Goal: Information Seeking & Learning: Learn about a topic

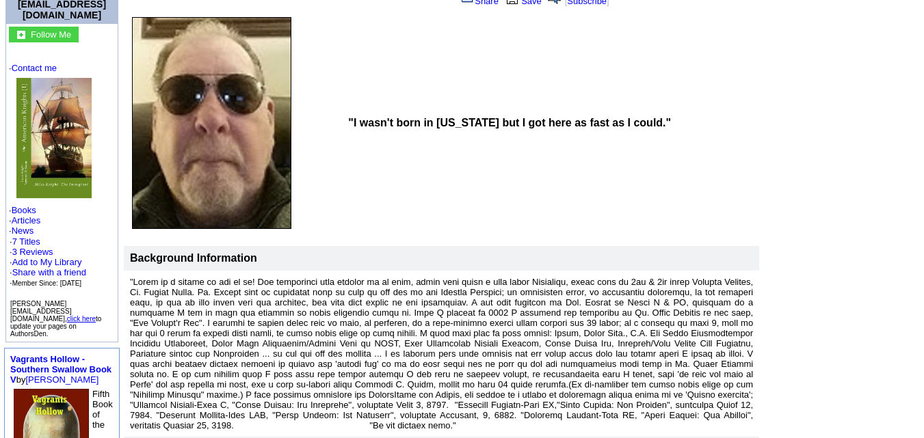
scroll to position [133, 0]
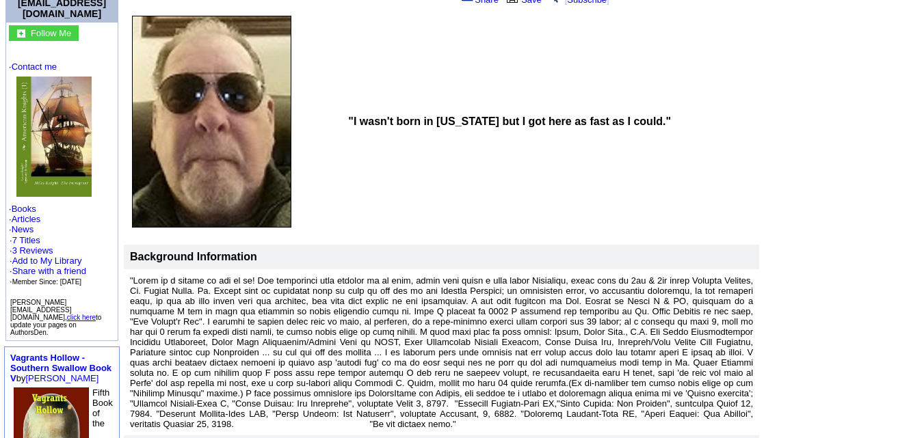
click at [62, 146] on img at bounding box center [53, 137] width 75 height 120
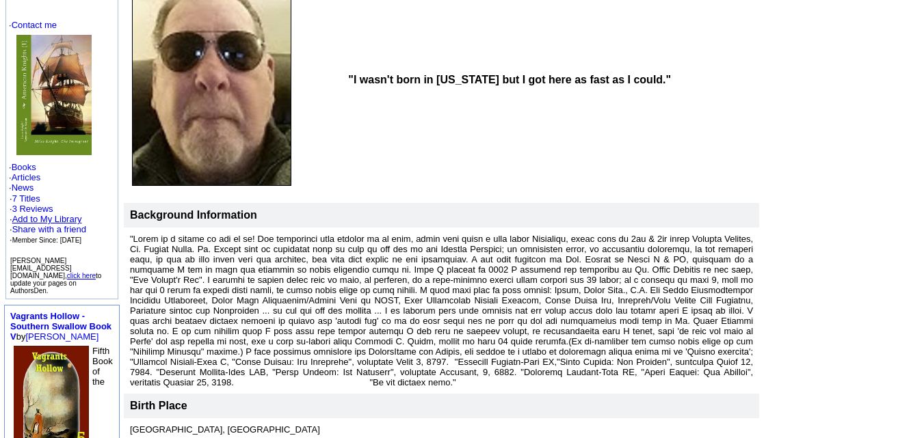
scroll to position [174, 0]
click at [25, 163] on link "Books" at bounding box center [24, 168] width 25 height 10
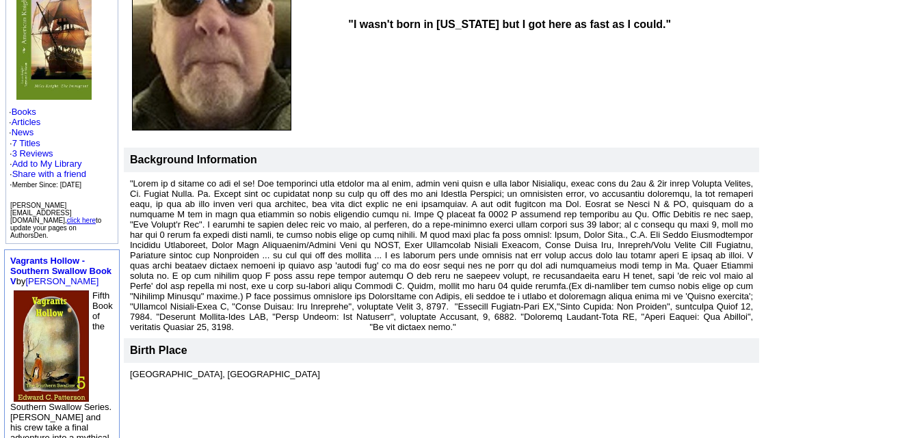
scroll to position [0, 0]
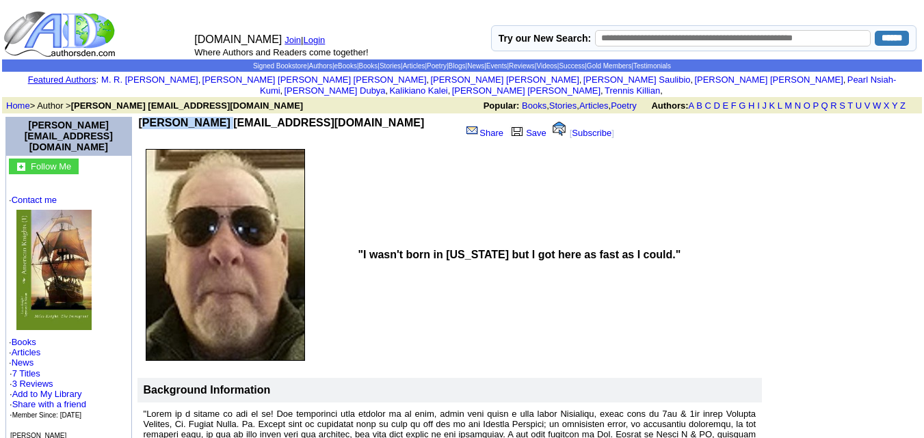
drag, startPoint x: 133, startPoint y: 111, endPoint x: 205, endPoint y: 107, distance: 72.0
click at [205, 117] on b "[PERSON_NAME] [EMAIL_ADDRESS][DOMAIN_NAME]" at bounding box center [282, 123] width 286 height 12
copy b "Lance muser"
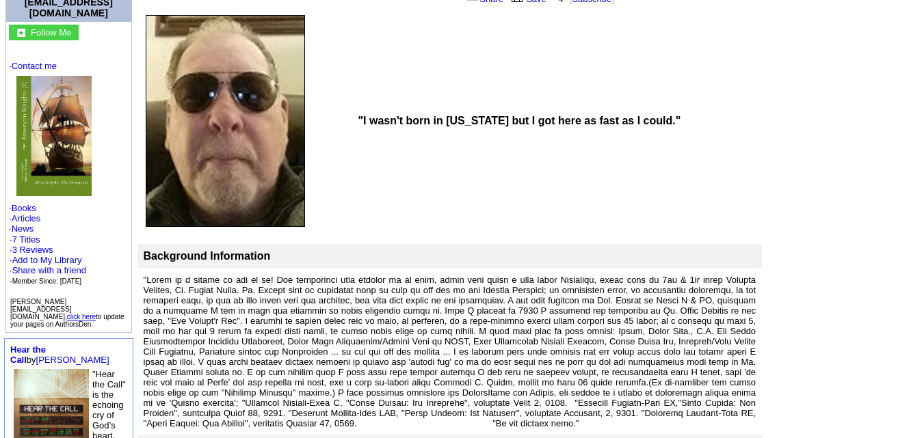
scroll to position [135, 0]
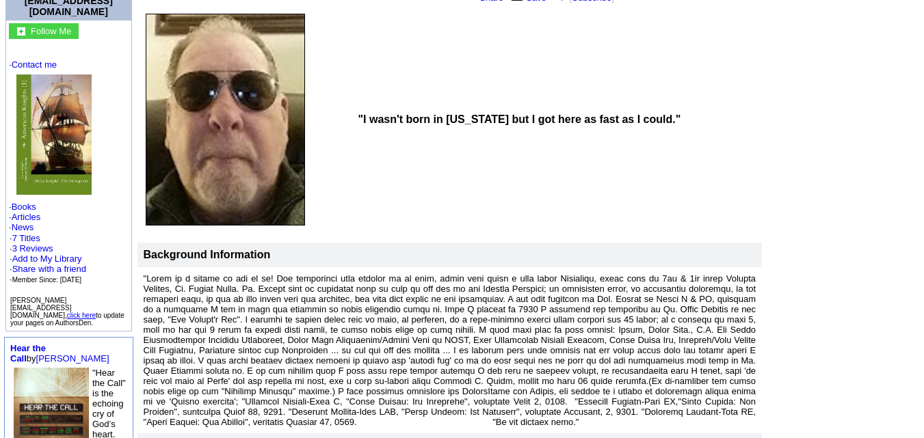
click at [62, 136] on img at bounding box center [53, 135] width 75 height 120
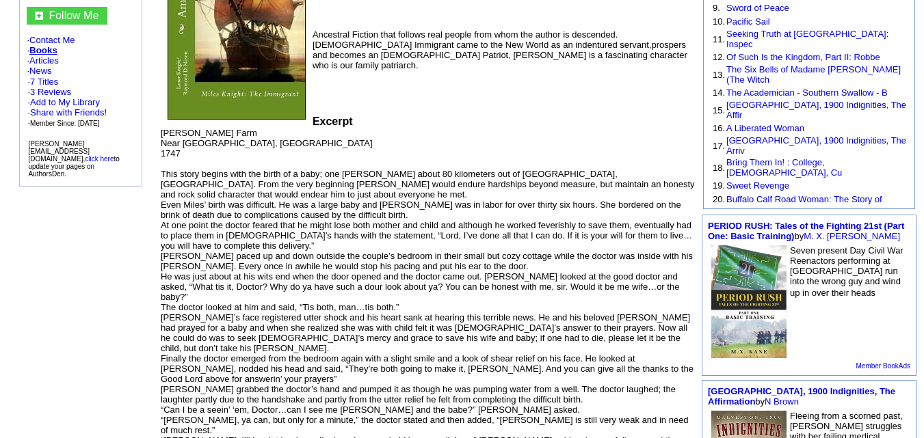
scroll to position [301, 0]
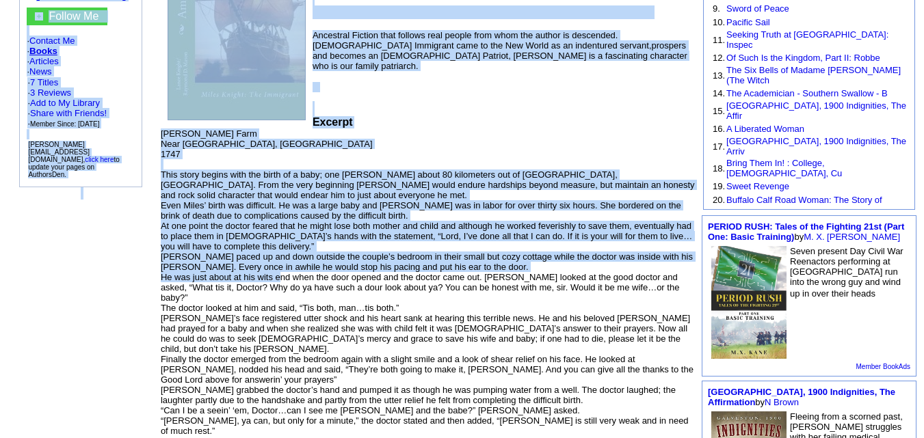
drag, startPoint x: 156, startPoint y: 133, endPoint x: 283, endPoint y: 244, distance: 168.7
click at [283, 244] on tbody "Lance muser4u@gmail.com Follow Me · Contact Me · Books · Articles · News · 7 Ti…" at bounding box center [461, 431] width 917 height 1239
click at [283, 244] on font "Sean Knight’s Farm Near Dublin, Ireland 1747 This story begins with the birth o…" at bounding box center [428, 416] width 534 height 575
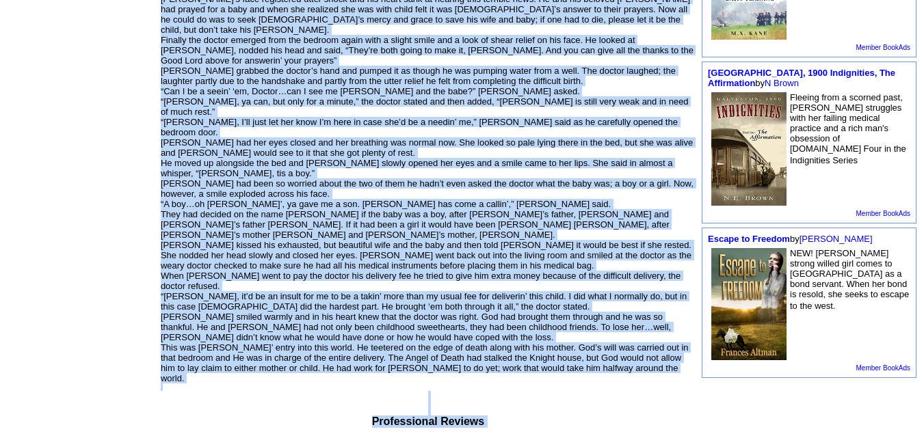
scroll to position [782, 0]
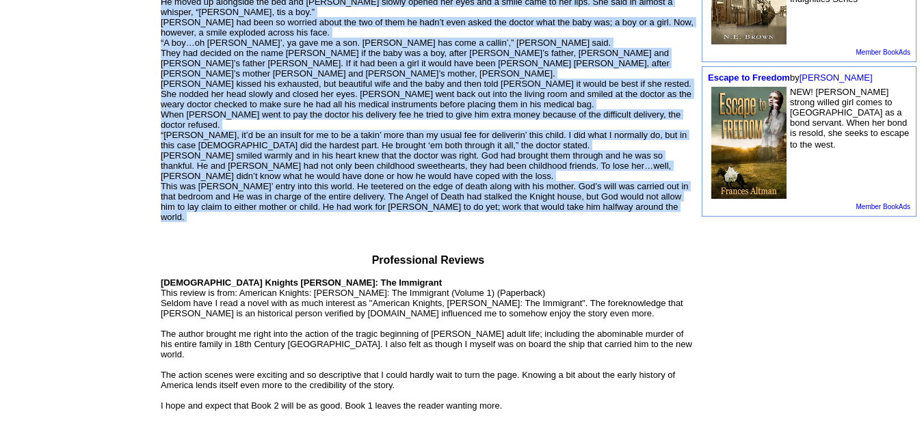
drag, startPoint x: 163, startPoint y: 139, endPoint x: 611, endPoint y: 120, distance: 449.1
copy font "This story begins with the birth of a baby; one Miles Jesse Knight about 80 kil…"
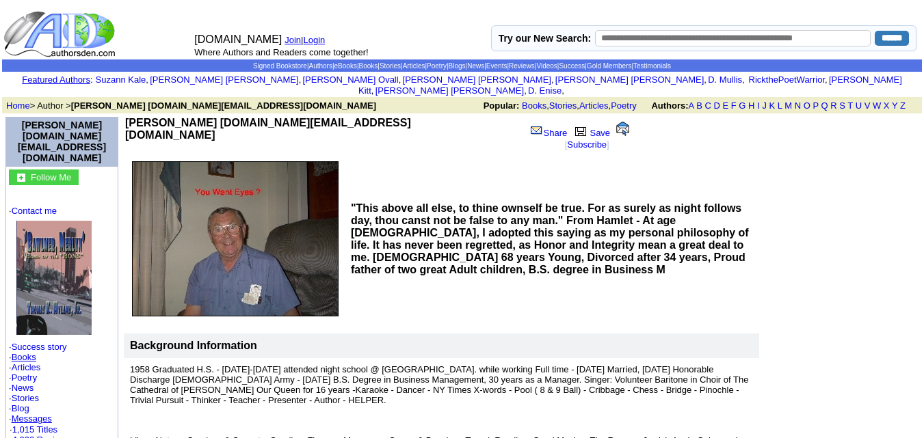
click at [32, 352] on link "Books" at bounding box center [24, 357] width 25 height 10
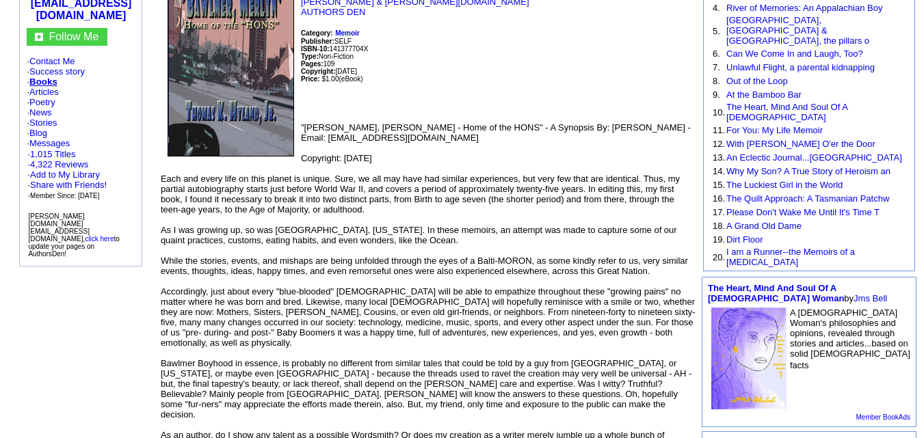
scroll to position [252, 0]
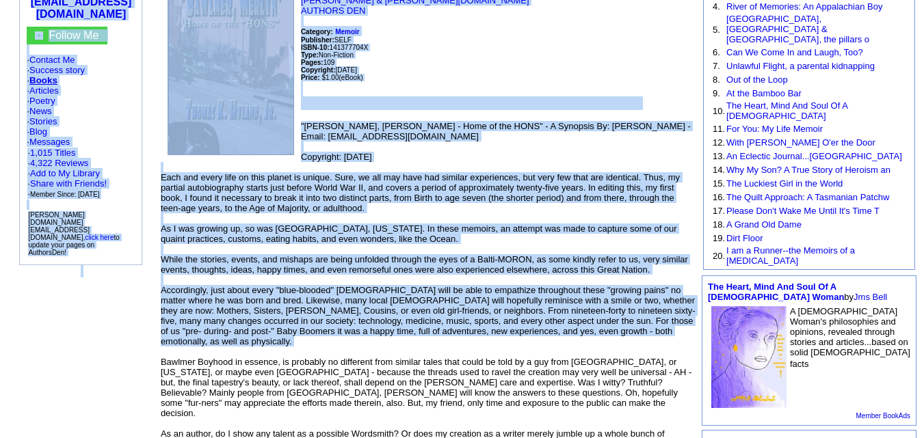
drag, startPoint x: 161, startPoint y: 135, endPoint x: 292, endPoint y: 304, distance: 213.6
click at [292, 304] on p ""Bawlmer, Merlyn - Home of the HONS" - A Synopsis By: Tom Hyland - Email: poesy…" at bounding box center [428, 321] width 535 height 400
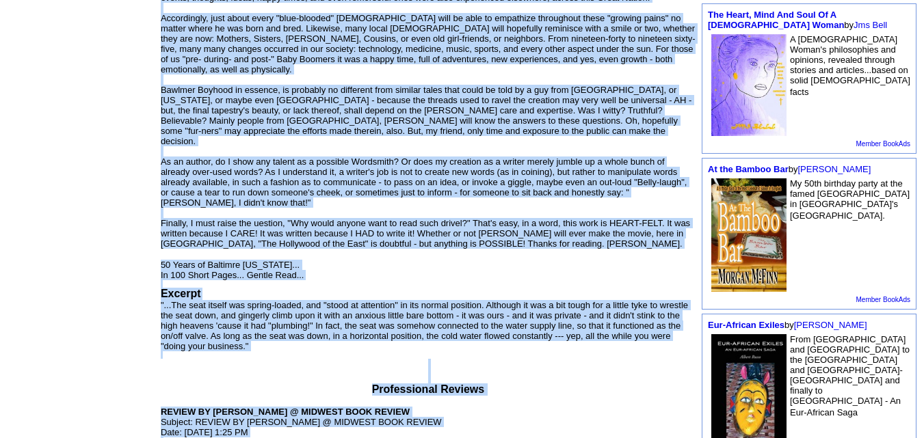
scroll to position [569, 0]
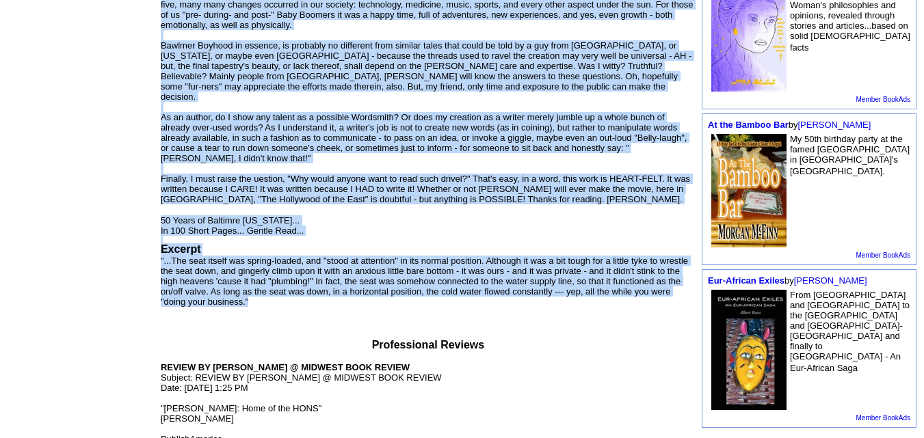
drag, startPoint x: 166, startPoint y: 138, endPoint x: 292, endPoint y: 241, distance: 162.8
copy td "Each and every life on this planet is unique. Sure, we all may have had similar…"
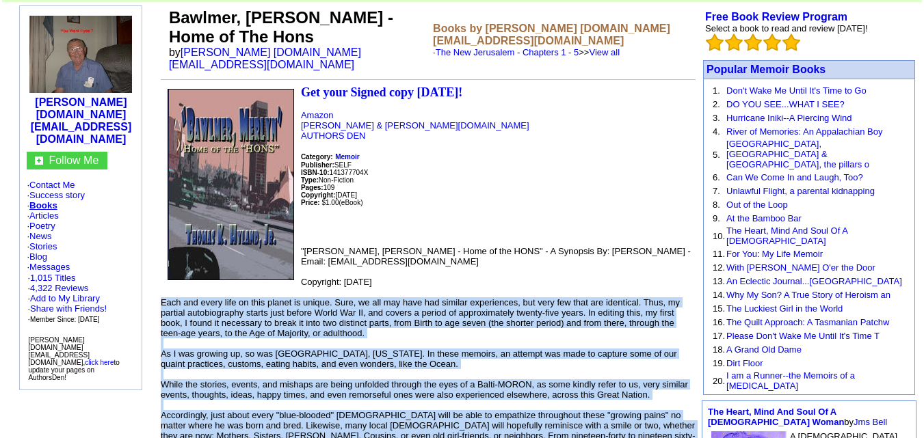
scroll to position [0, 0]
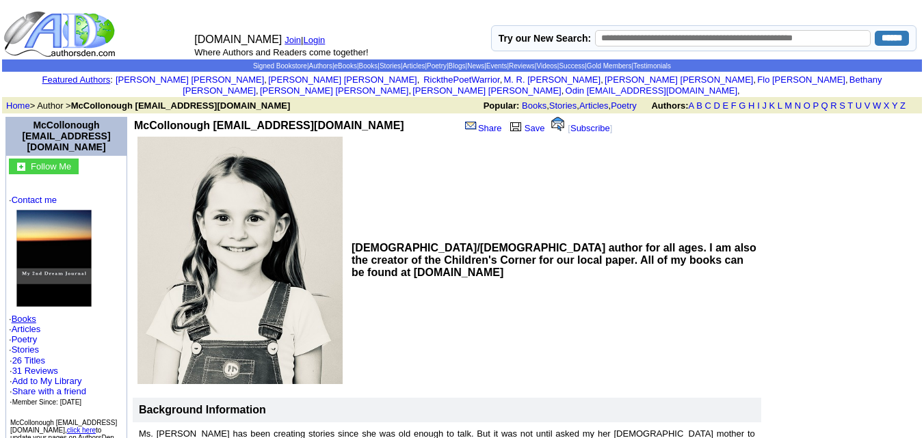
click at [27, 314] on link "Books" at bounding box center [24, 319] width 25 height 10
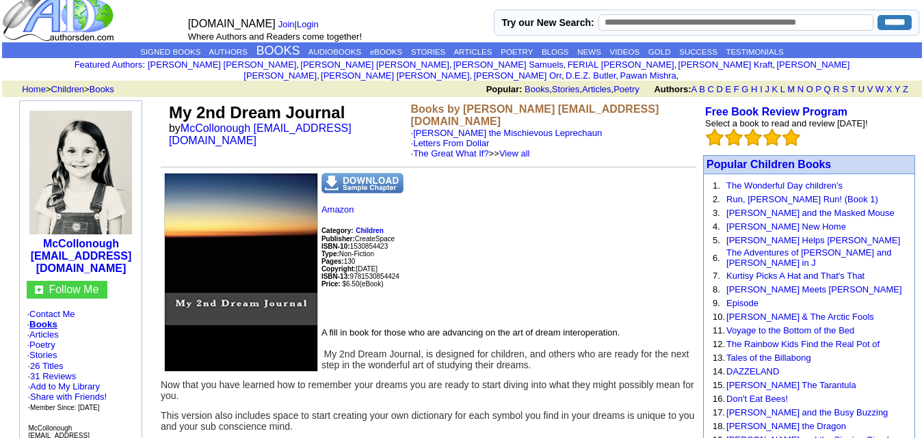
scroll to position [16, 0]
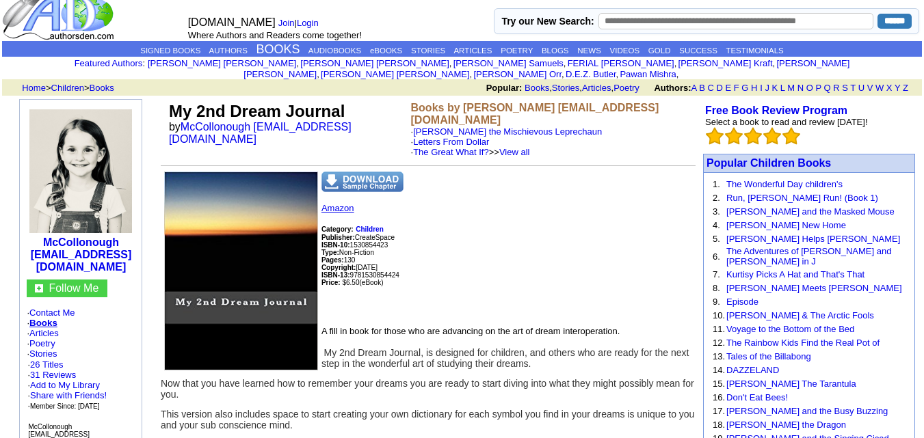
click at [345, 203] on link "Amazon" at bounding box center [337, 208] width 33 height 10
